Goal: Transaction & Acquisition: Purchase product/service

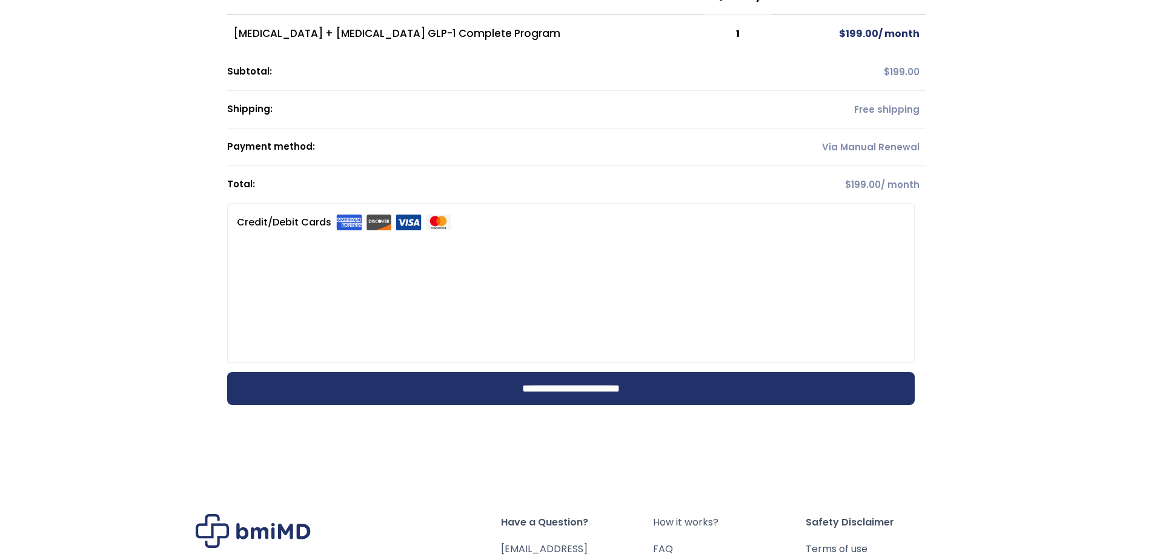
scroll to position [242, 0]
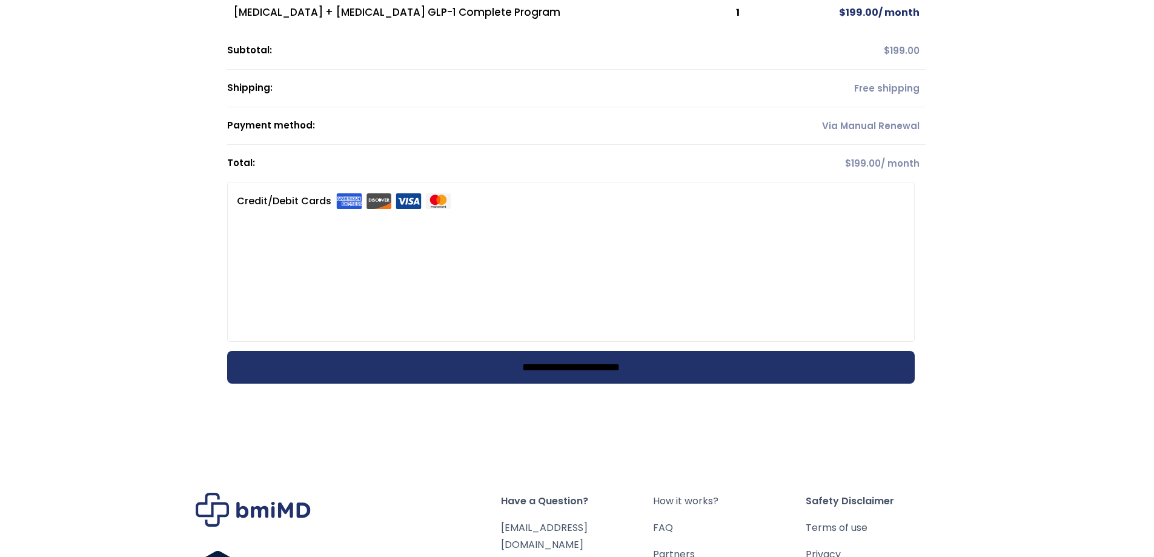
click at [522, 365] on input "**********" at bounding box center [570, 367] width 687 height 33
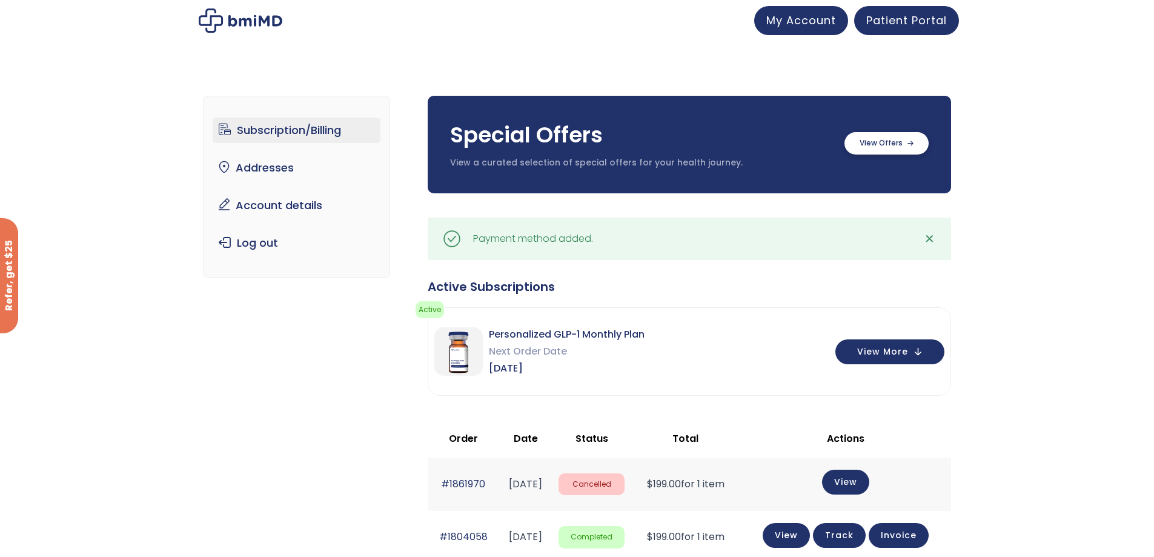
click at [884, 144] on label at bounding box center [886, 143] width 84 height 22
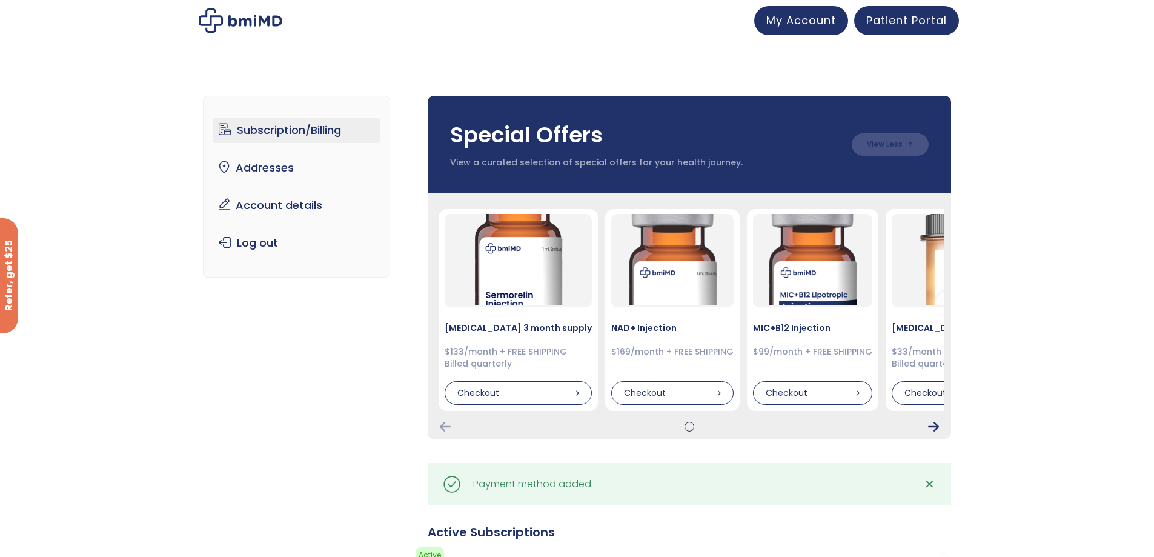
click at [931, 427] on icon "Next Card" at bounding box center [933, 427] width 11 height 10
click at [934, 425] on icon "Next Card" at bounding box center [933, 427] width 11 height 10
click at [296, 197] on link "Account details" at bounding box center [297, 205] width 168 height 25
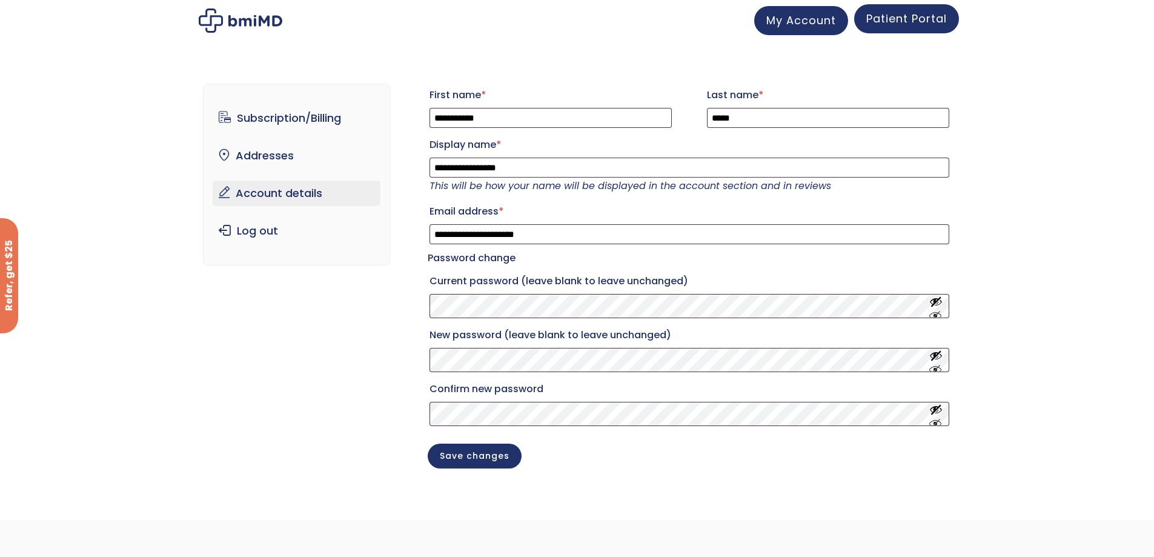
click at [900, 24] on span "Patient Portal" at bounding box center [906, 18] width 81 height 15
